Goal: Task Accomplishment & Management: Manage account settings

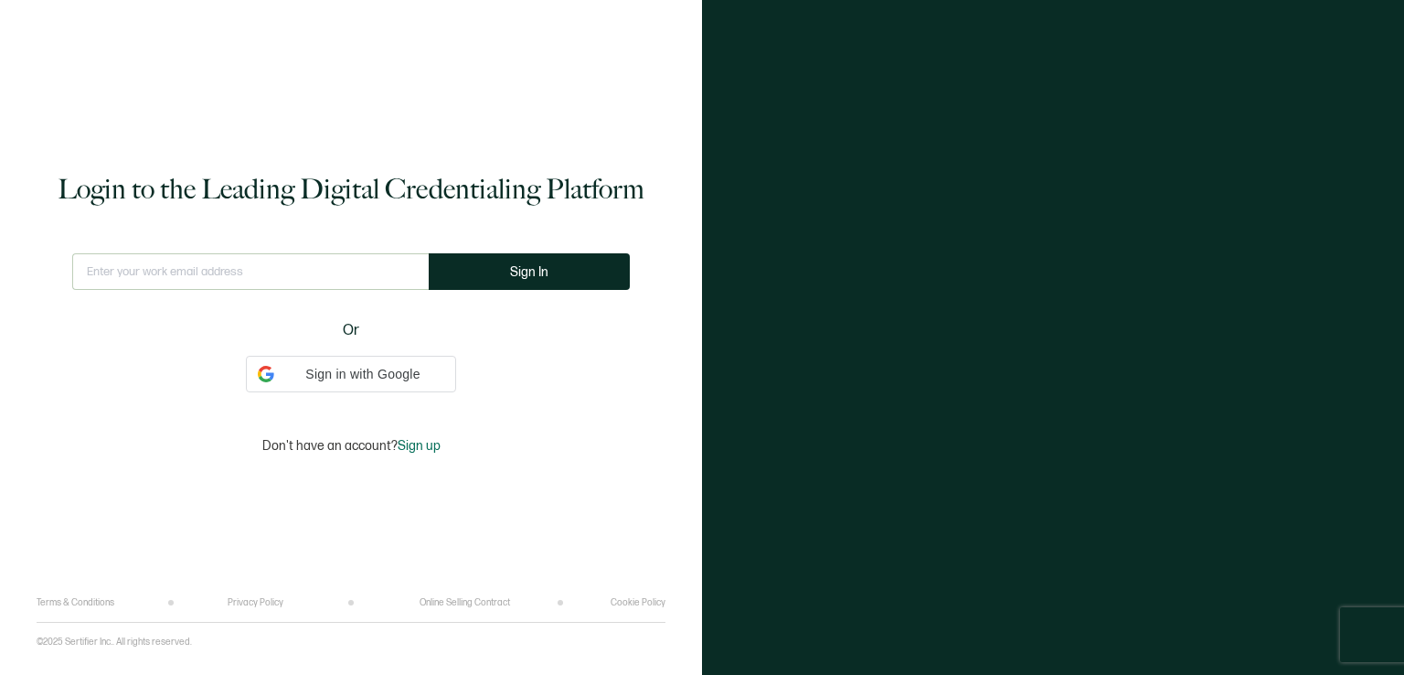
type input "[EMAIL_ADDRESS][DOMAIN_NAME]"
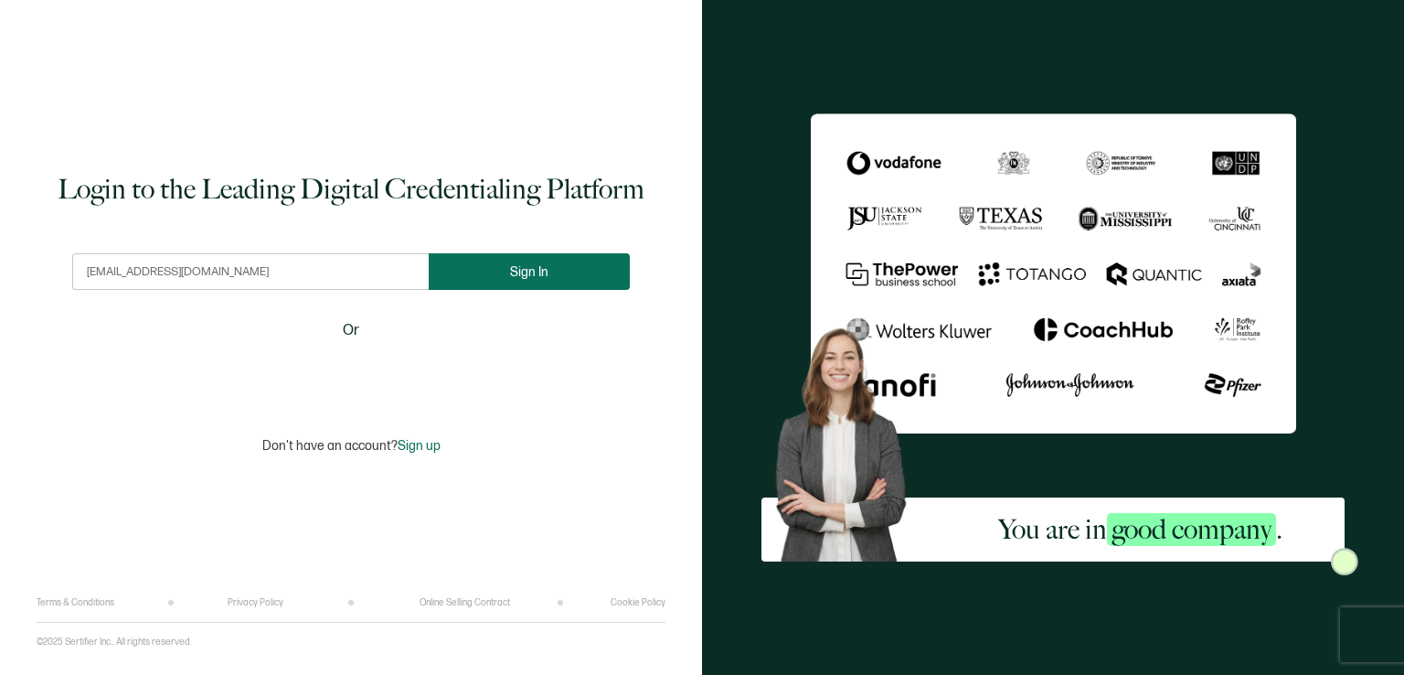
click at [519, 262] on button "Sign In" at bounding box center [529, 271] width 201 height 37
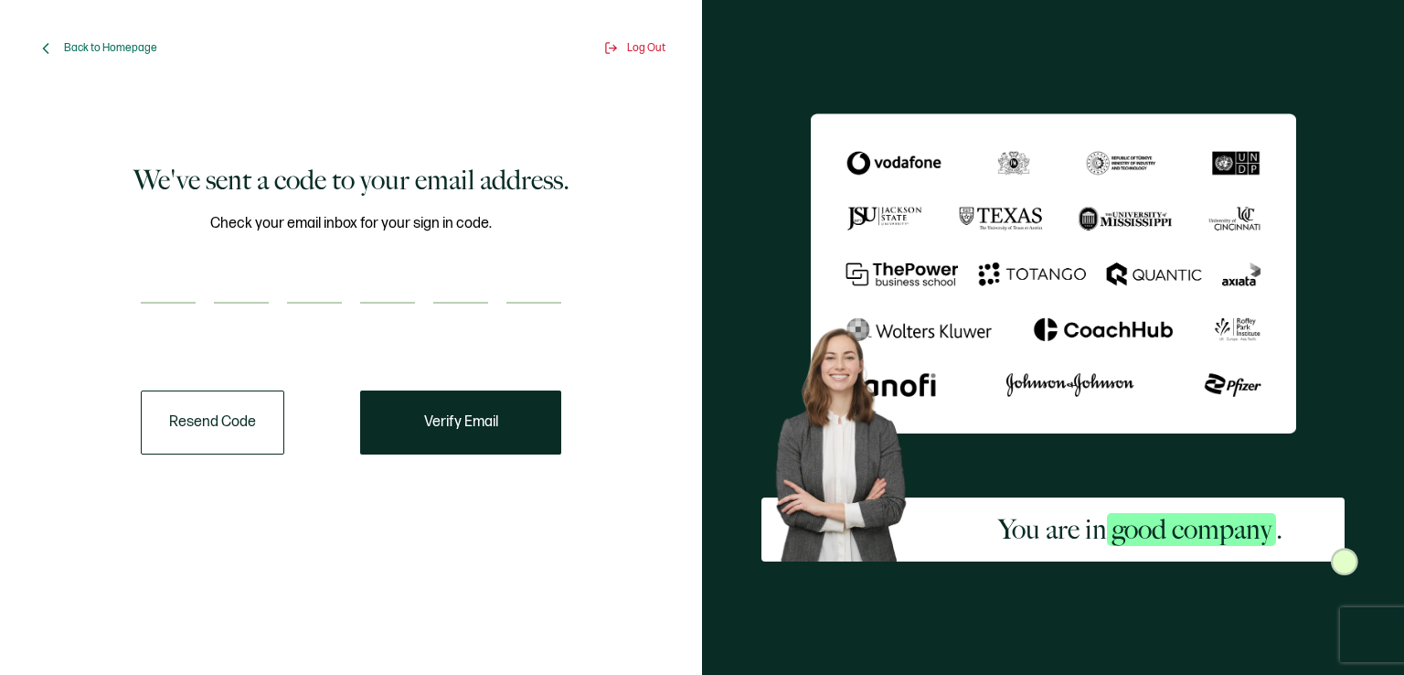
paste input "6"
type input "6"
type input "4"
type input "9"
type input "6"
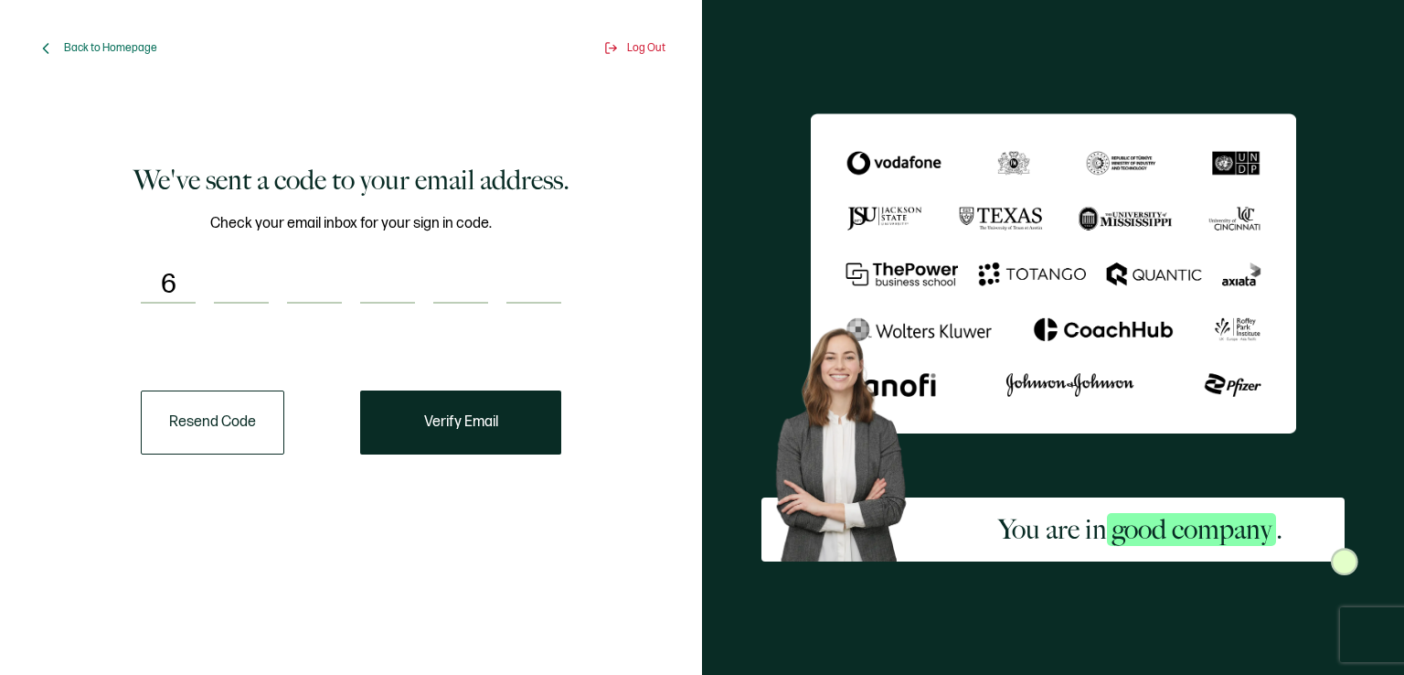
type input "7"
type input "2"
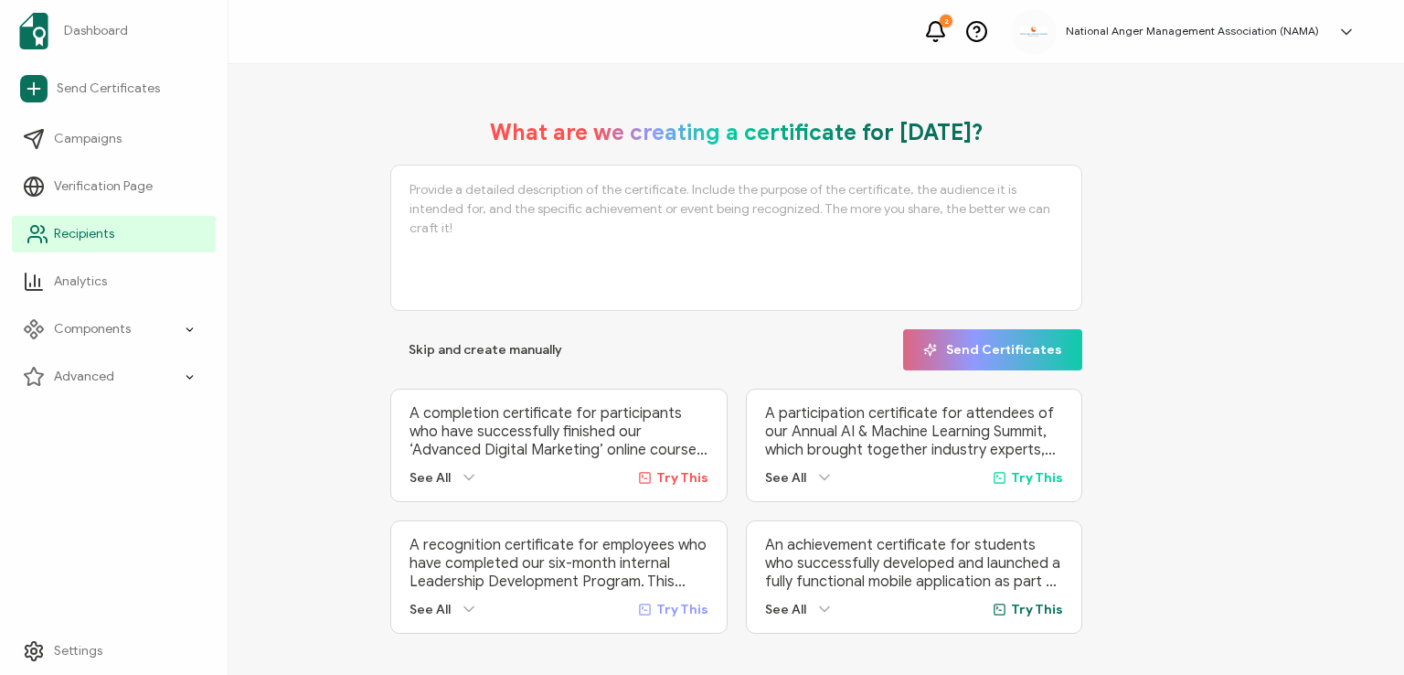
click at [49, 235] on link "Recipients" at bounding box center [114, 234] width 204 height 37
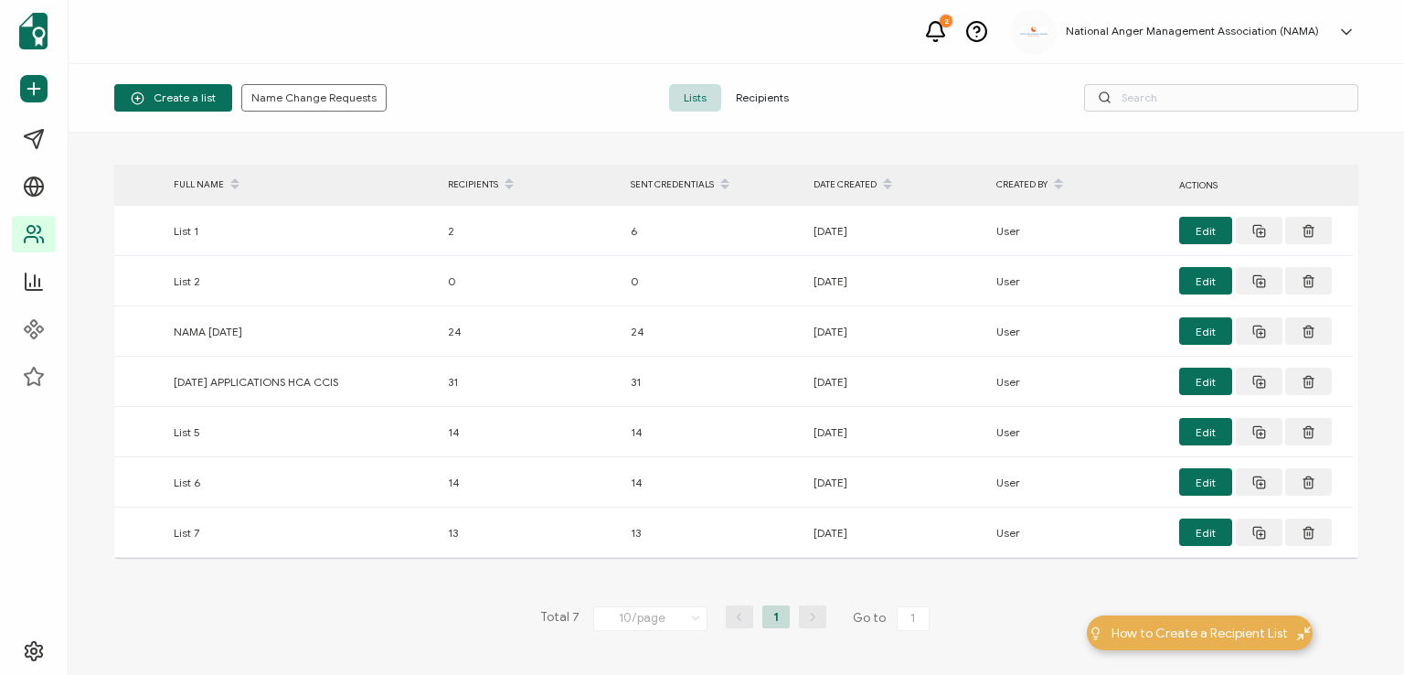
click at [757, 92] on span "Recipients" at bounding box center [762, 97] width 82 height 27
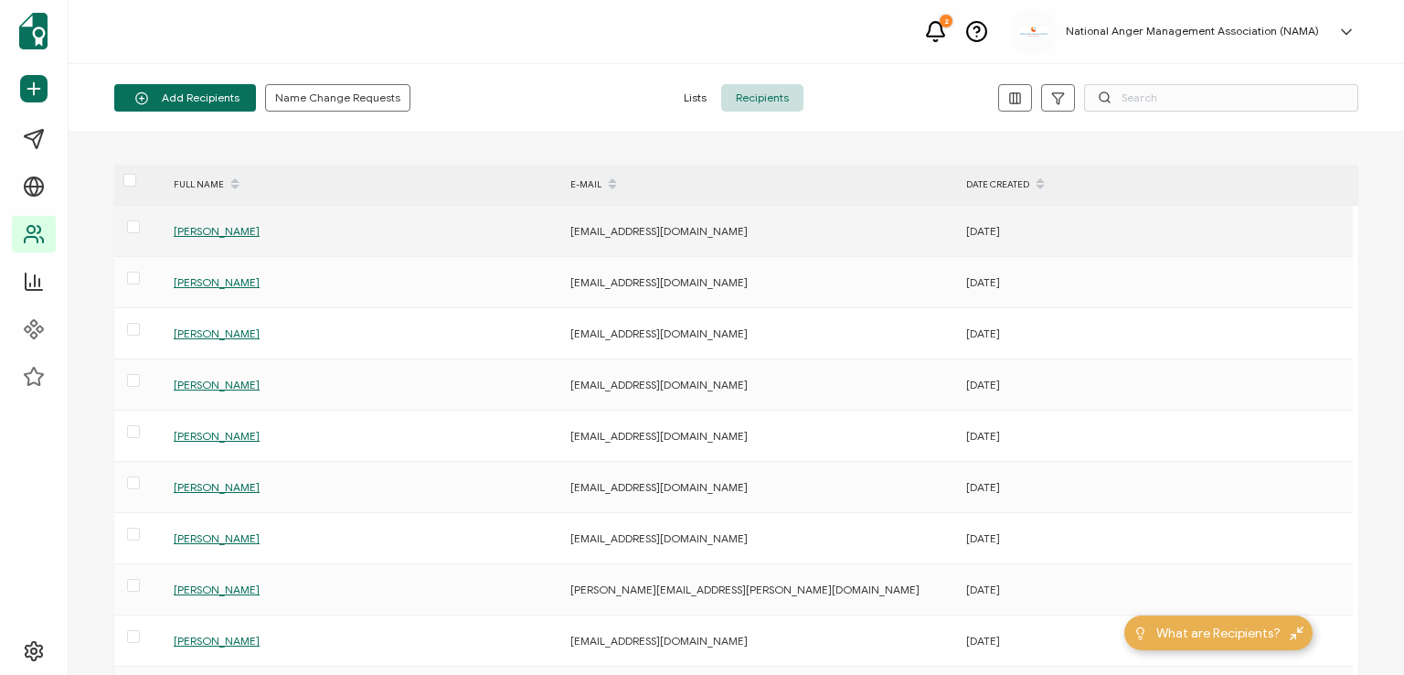
click at [223, 231] on span "[PERSON_NAME]" at bounding box center [217, 231] width 86 height 14
